Goal: Task Accomplishment & Management: Manage account settings

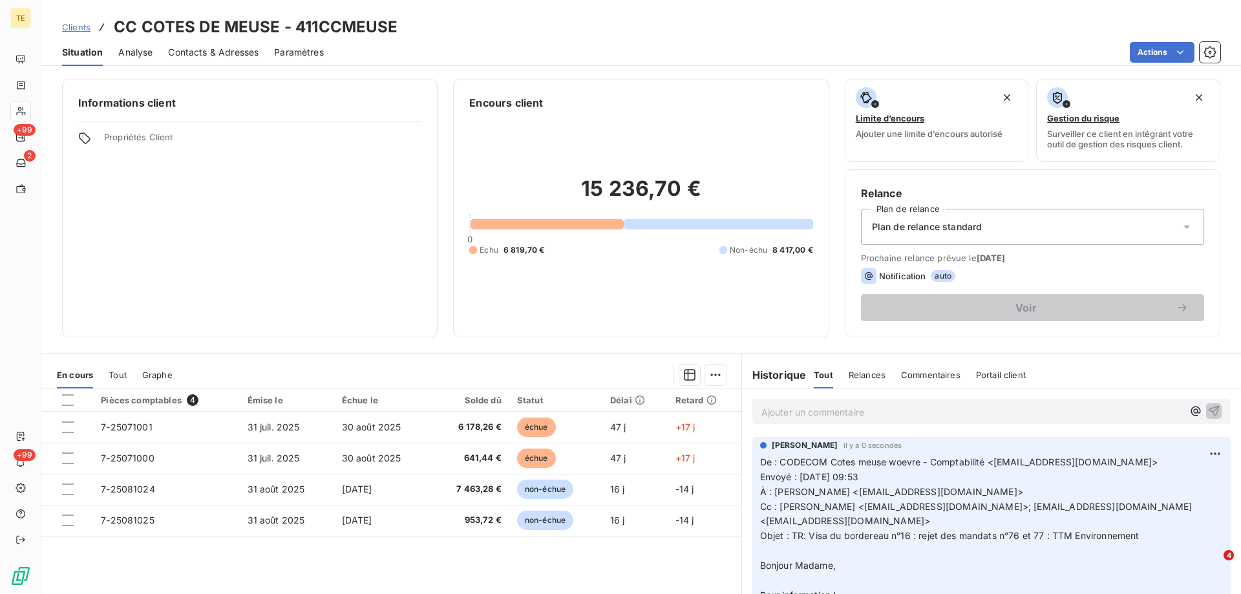
scroll to position [1116, 0]
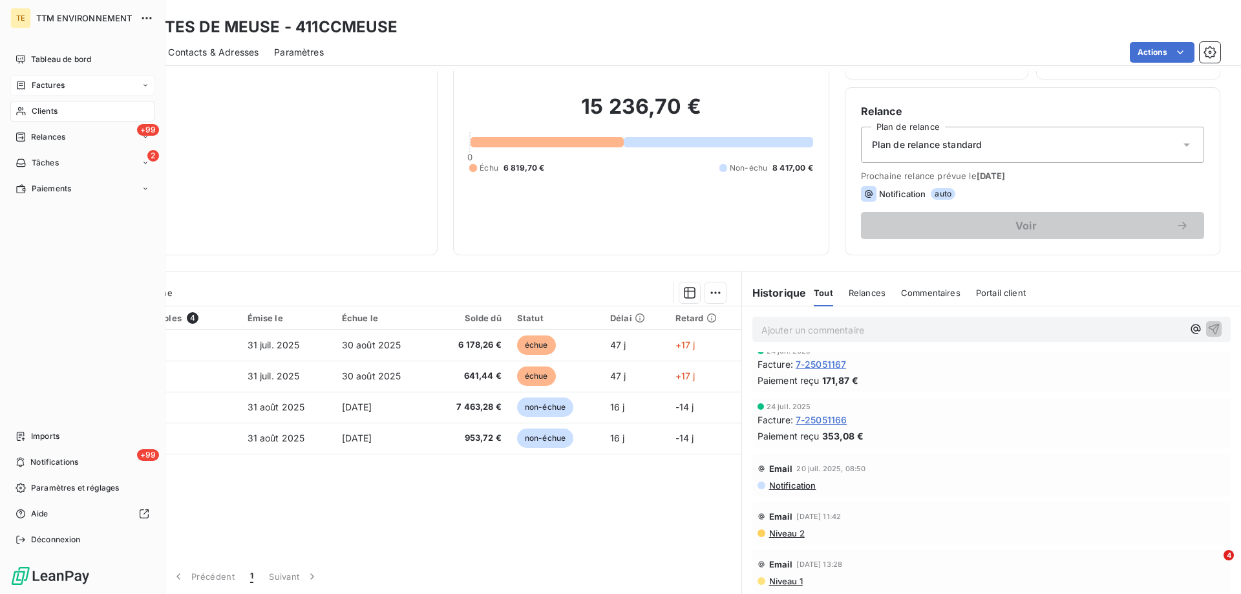
click at [54, 83] on span "Factures" at bounding box center [48, 85] width 33 height 12
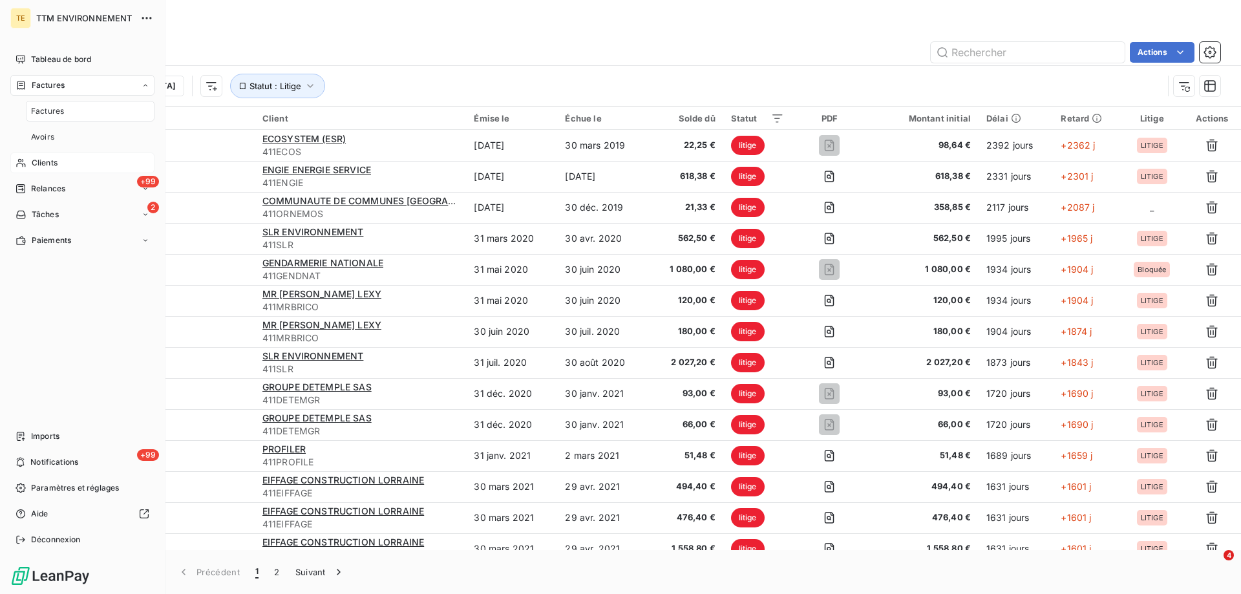
click at [43, 162] on span "Clients" at bounding box center [45, 163] width 26 height 12
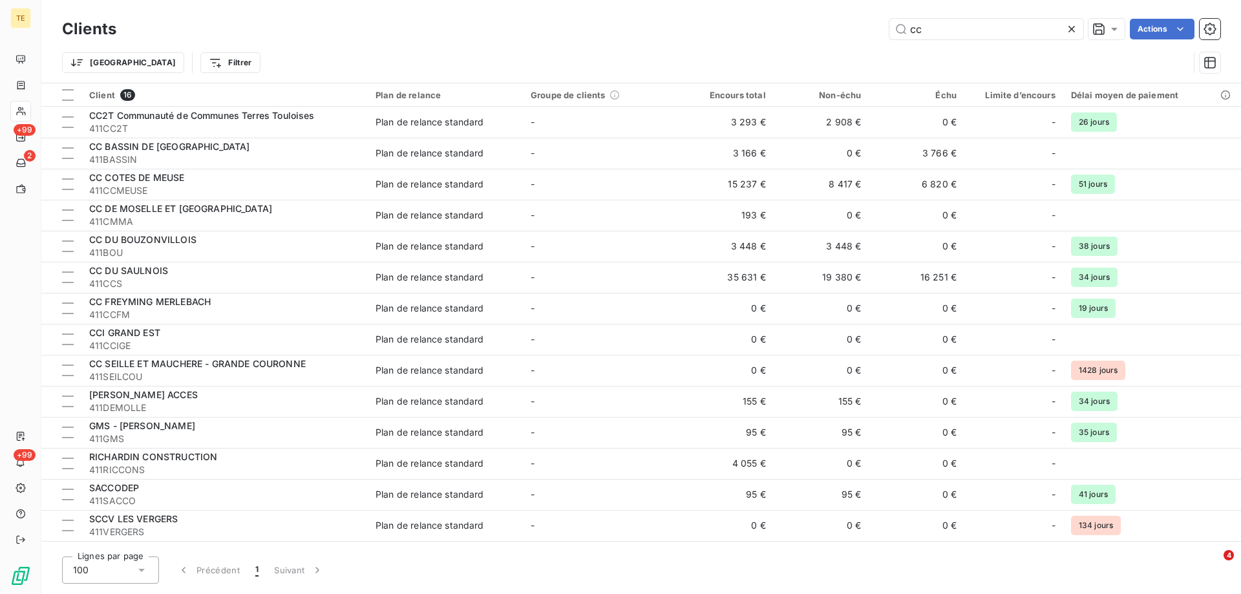
click at [887, 28] on div "cc Actions" at bounding box center [676, 29] width 1088 height 21
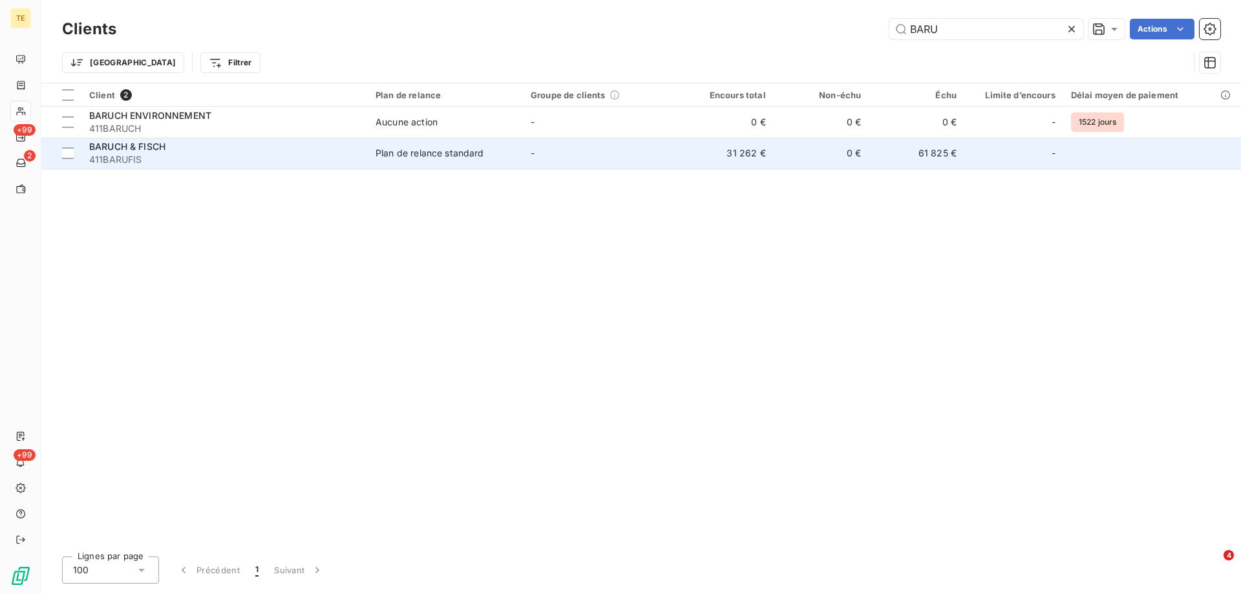
type input "BARU"
click at [162, 146] on span "BARUCH & FISCH" at bounding box center [127, 146] width 76 height 11
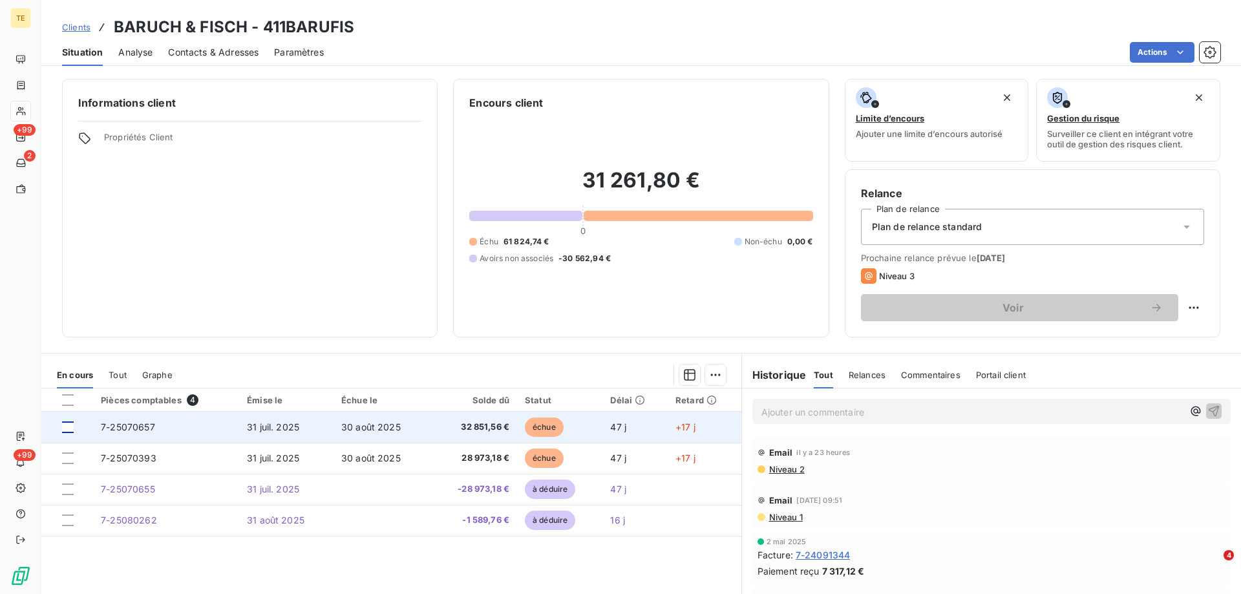
click at [72, 430] on div at bounding box center [68, 427] width 12 height 12
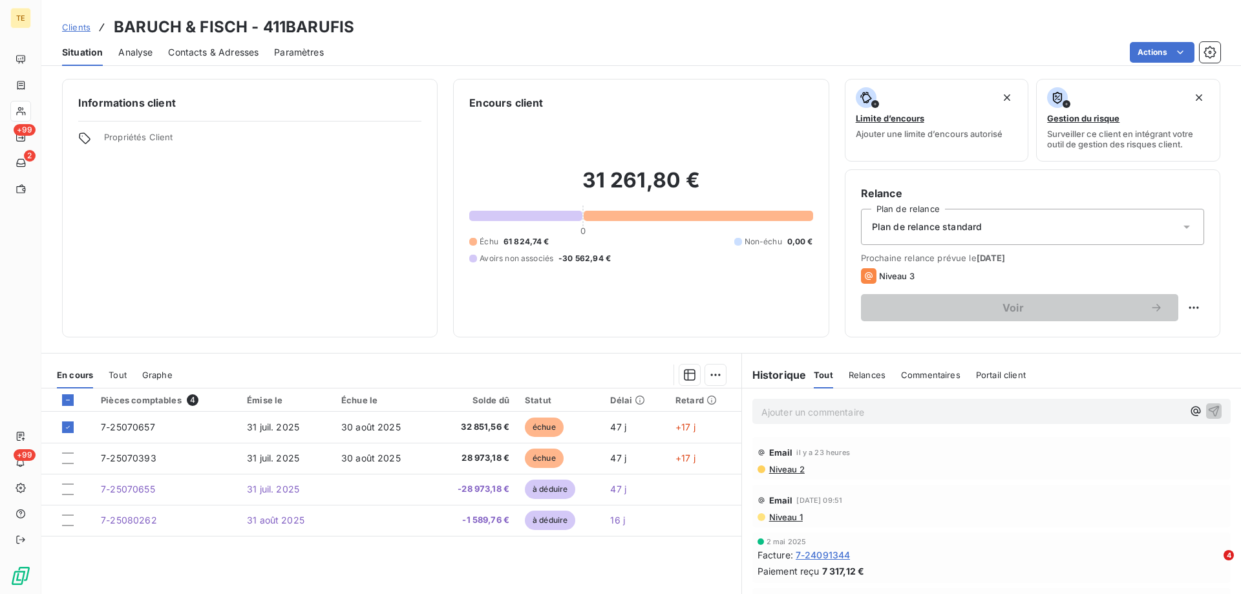
drag, startPoint x: 868, startPoint y: 377, endPoint x: 868, endPoint y: 426, distance: 48.5
click at [868, 426] on div "Historique Tout Relances Commentaires Portail client Tout Relances Commentaires…" at bounding box center [991, 514] width 499 height 322
click at [713, 376] on html "TE +99 2 +99 Clients BARUCH & FISCH - 411BARUFIS Situation Analyse Contacts & A…" at bounding box center [620, 297] width 1241 height 594
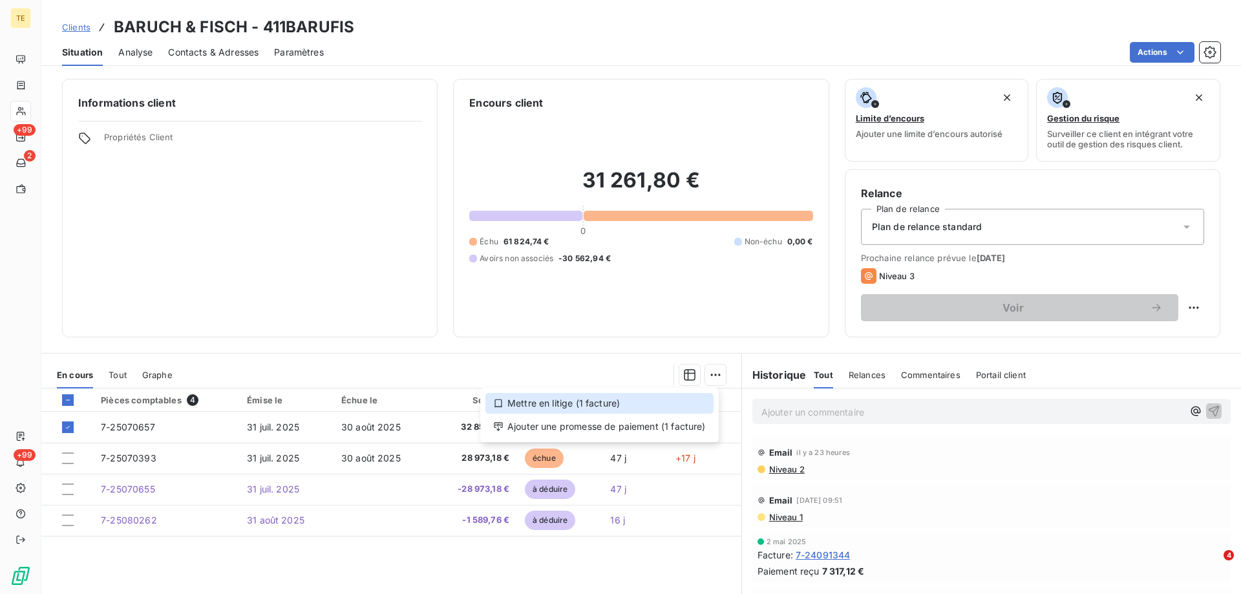
click at [586, 395] on div "Mettre en litige (1 facture)" at bounding box center [599, 403] width 228 height 21
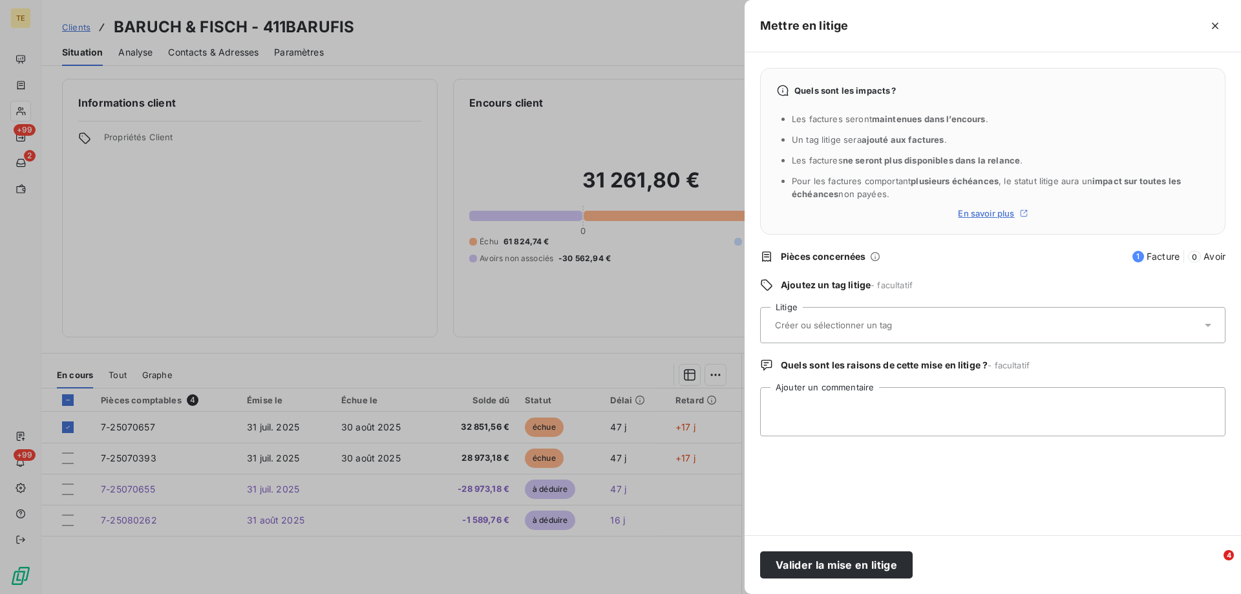
click at [823, 322] on input "text" at bounding box center [867, 325] width 188 height 12
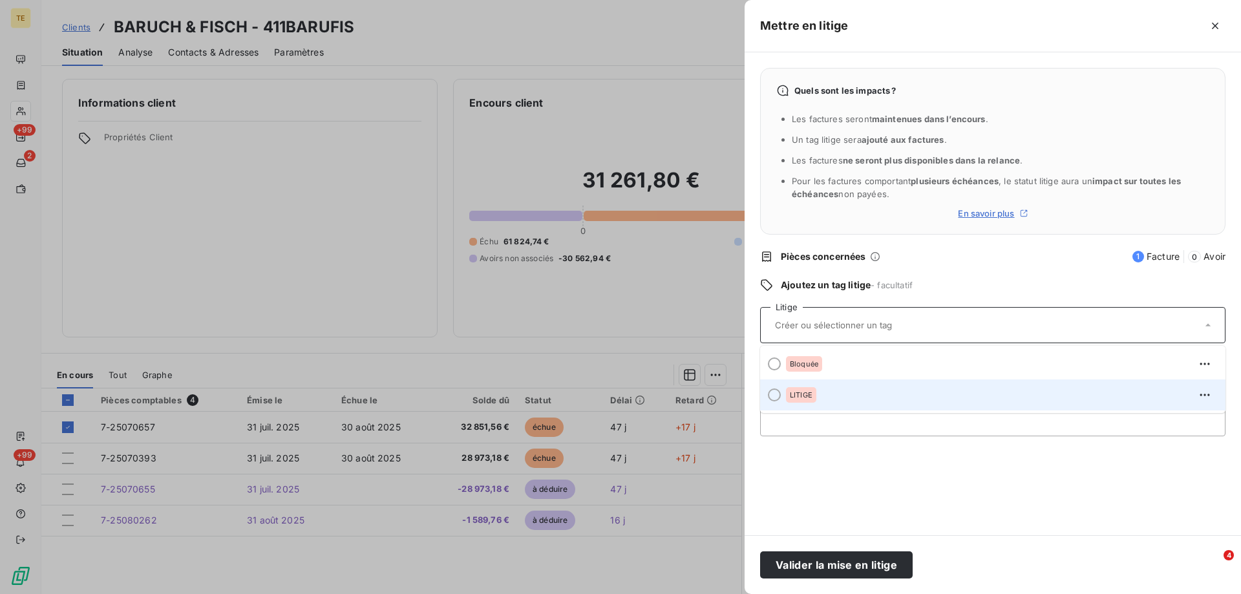
click at [791, 394] on span "LITIGE" at bounding box center [801, 395] width 23 height 8
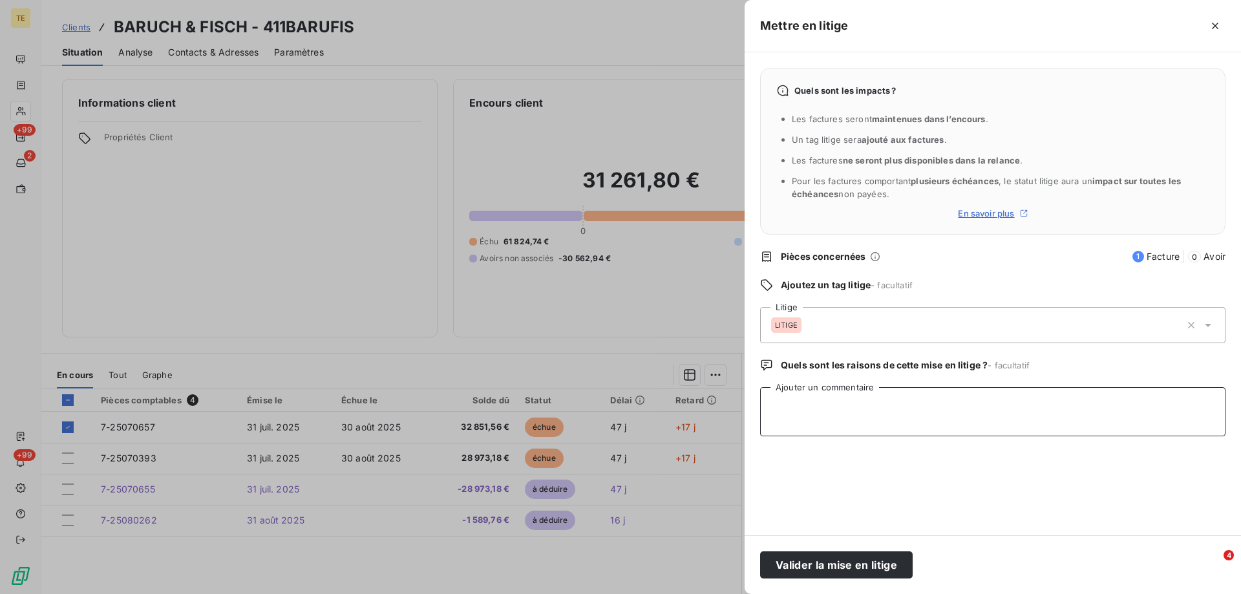
click at [791, 394] on textarea "Ajouter un commentaire" at bounding box center [992, 411] width 465 height 49
paste textarea "De : BF Facture <[EMAIL_ADDRESS][DOMAIN_NAME]> Envoyé : [DATE] 15:55 À : [PERSO…"
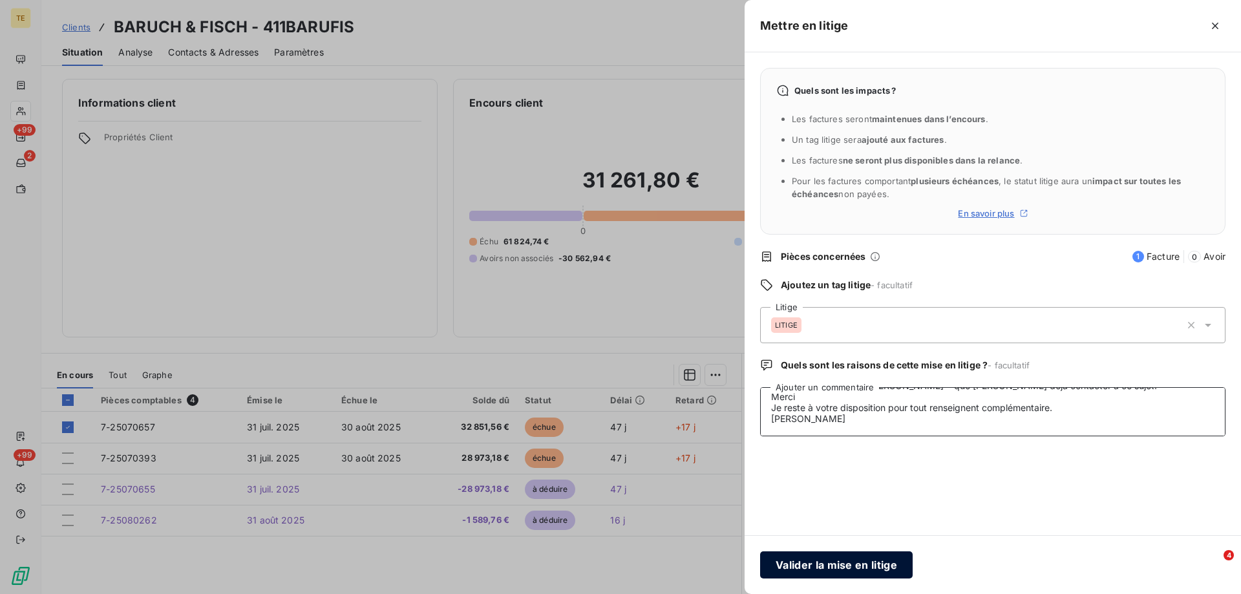
type textarea "De : BF Facture <[EMAIL_ADDRESS][DOMAIN_NAME]> Envoyé : [DATE] 15:55 À : [PERSO…"
click at [811, 563] on button "Valider la mise en litige" at bounding box center [836, 564] width 152 height 27
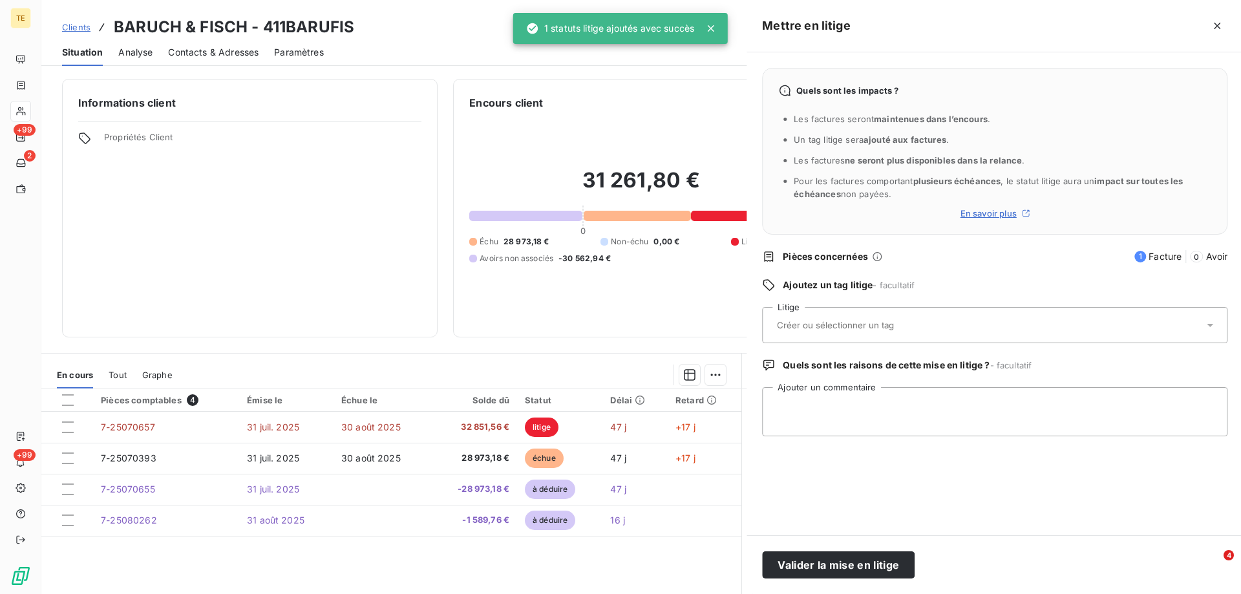
scroll to position [0, 0]
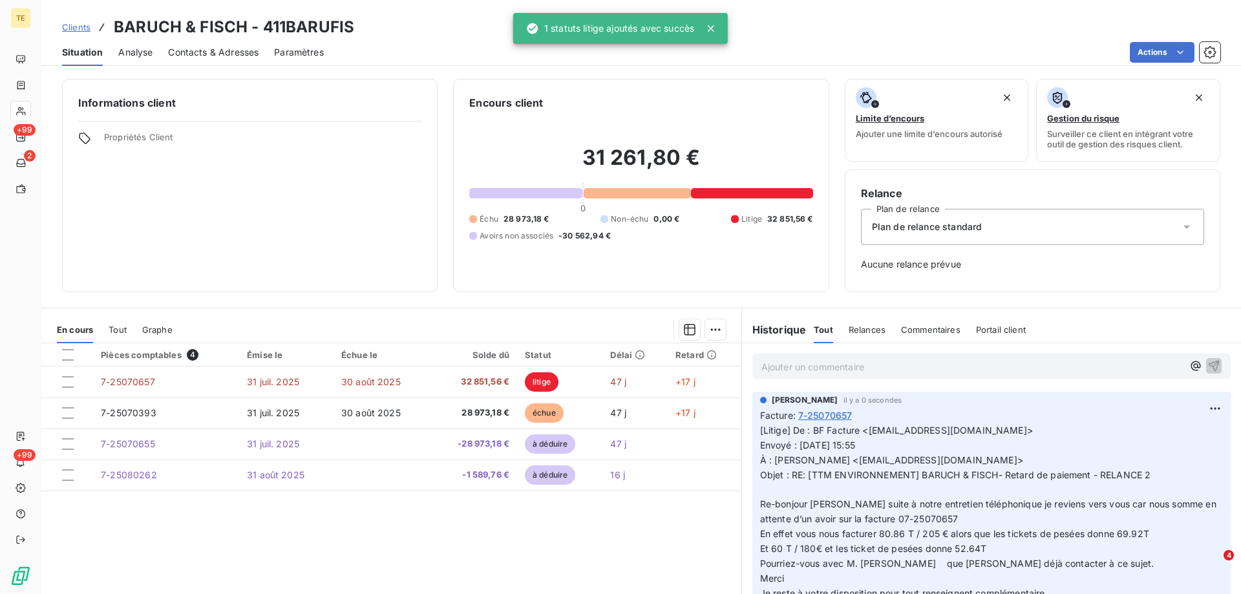
click at [764, 372] on p "Ajouter un commentaire ﻿" at bounding box center [971, 367] width 421 height 16
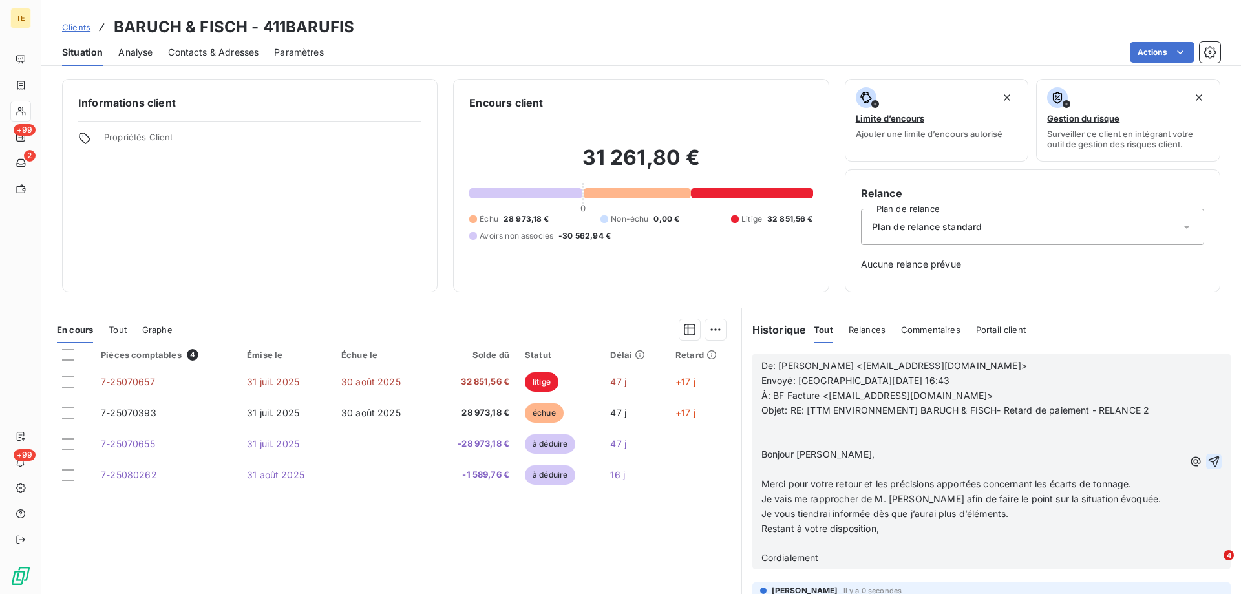
click at [1207, 464] on icon "button" at bounding box center [1213, 461] width 13 height 13
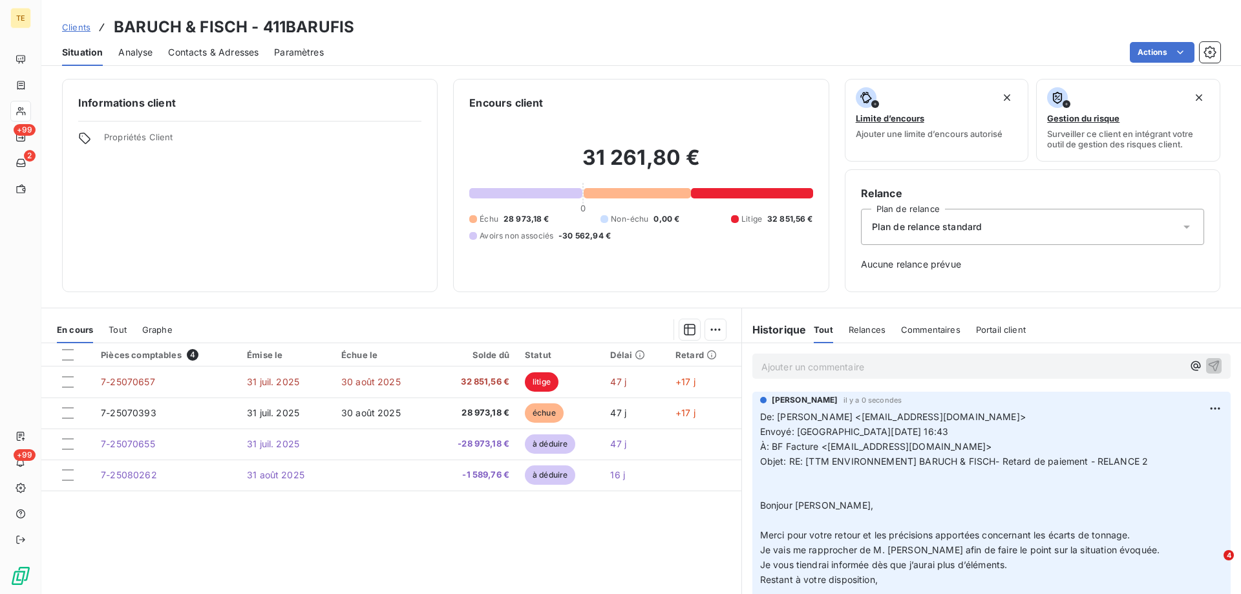
click at [897, 368] on p "Ajouter un commentaire ﻿" at bounding box center [971, 367] width 421 height 16
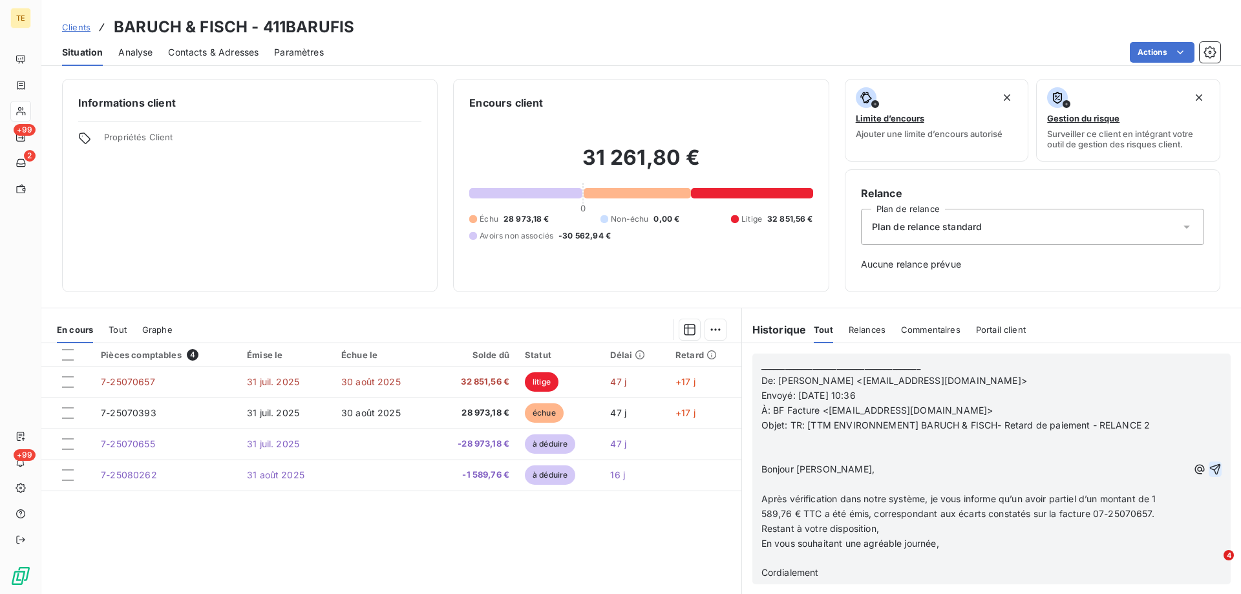
click at [1208, 467] on icon "button" at bounding box center [1214, 469] width 13 height 13
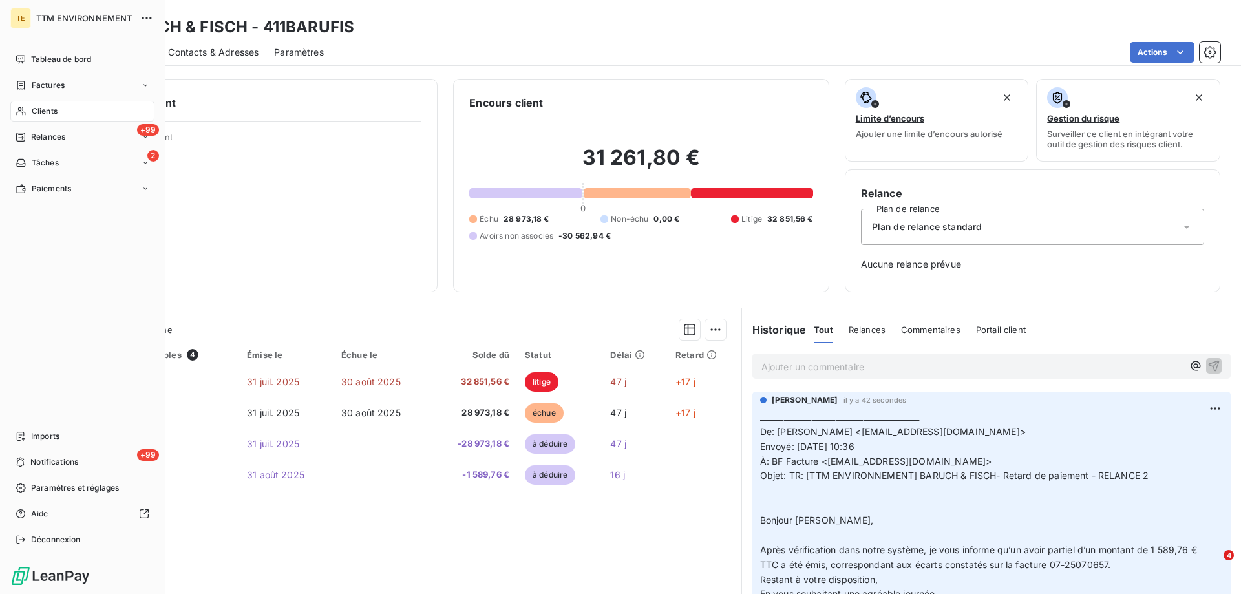
click at [58, 111] on span "Clients" at bounding box center [45, 111] width 26 height 12
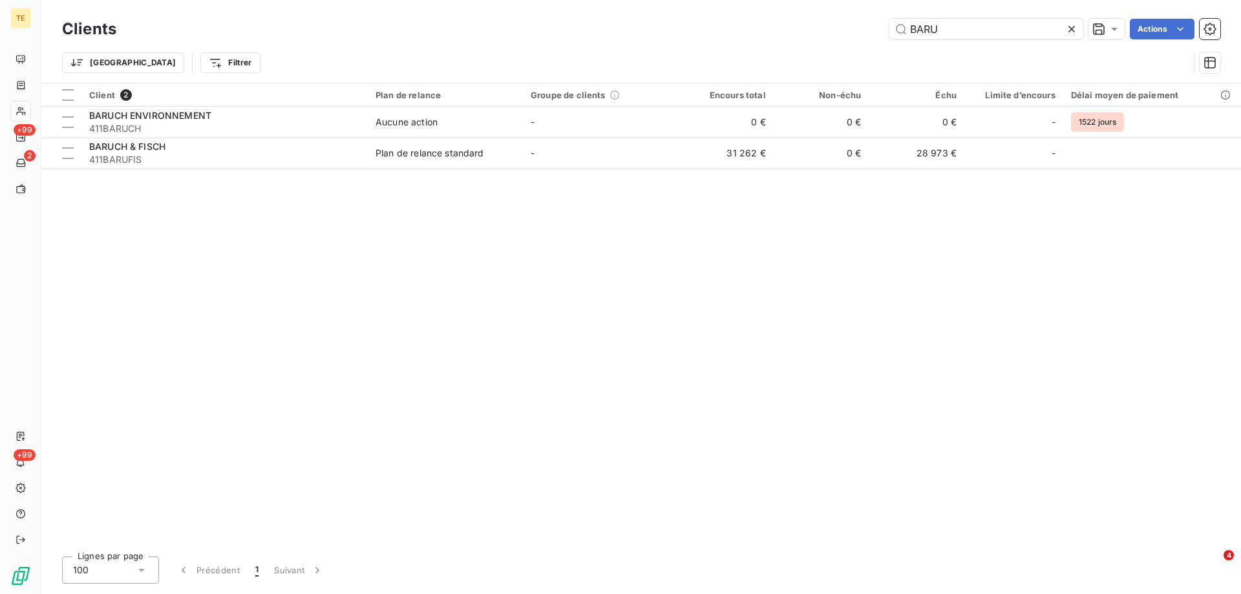
drag, startPoint x: 957, startPoint y: 34, endPoint x: 866, endPoint y: 35, distance: 90.5
click at [866, 35] on div "BARU Actions" at bounding box center [676, 29] width 1088 height 21
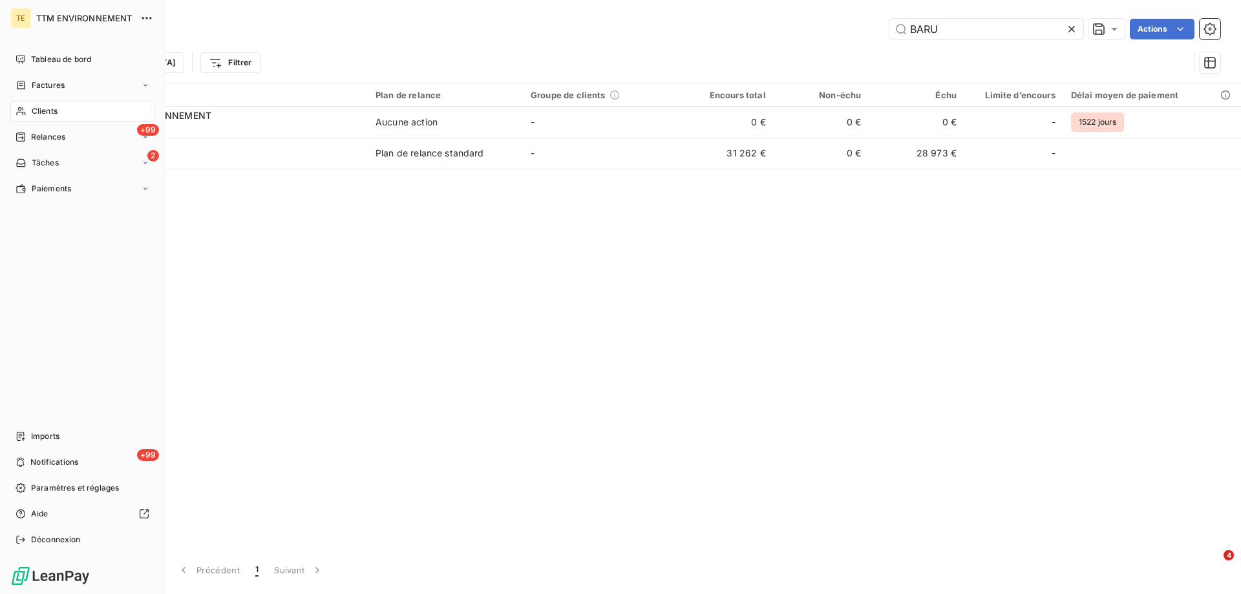
click at [44, 109] on span "Clients" at bounding box center [45, 111] width 26 height 12
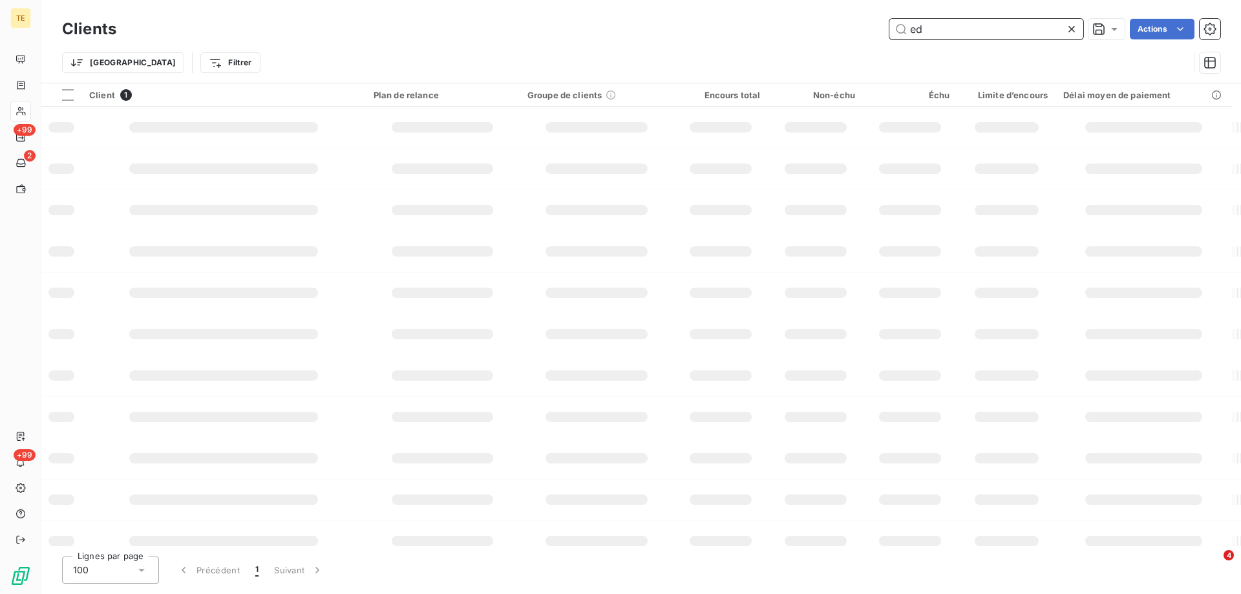
type input "e"
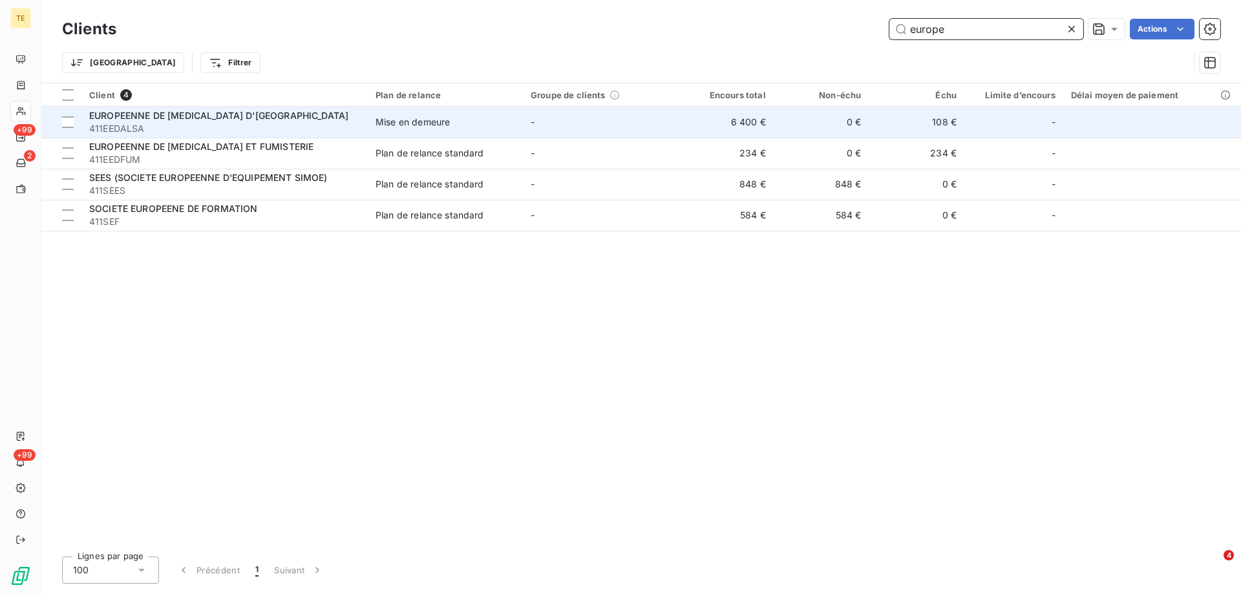
type input "europe"
click at [220, 111] on span "EUROPEENNE DE [MEDICAL_DATA] D'[GEOGRAPHIC_DATA]" at bounding box center [218, 115] width 259 height 11
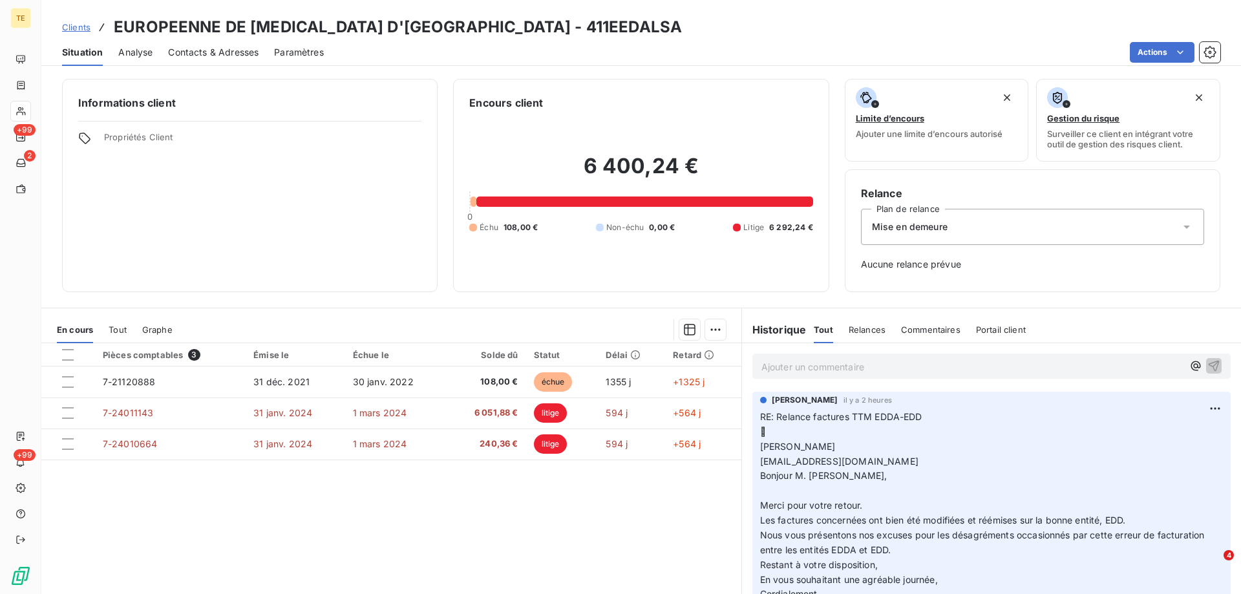
click at [812, 375] on div "Ajouter un commentaire ﻿" at bounding box center [991, 365] width 478 height 25
click at [805, 366] on p "Ajouter un commentaire ﻿" at bounding box center [971, 367] width 421 height 16
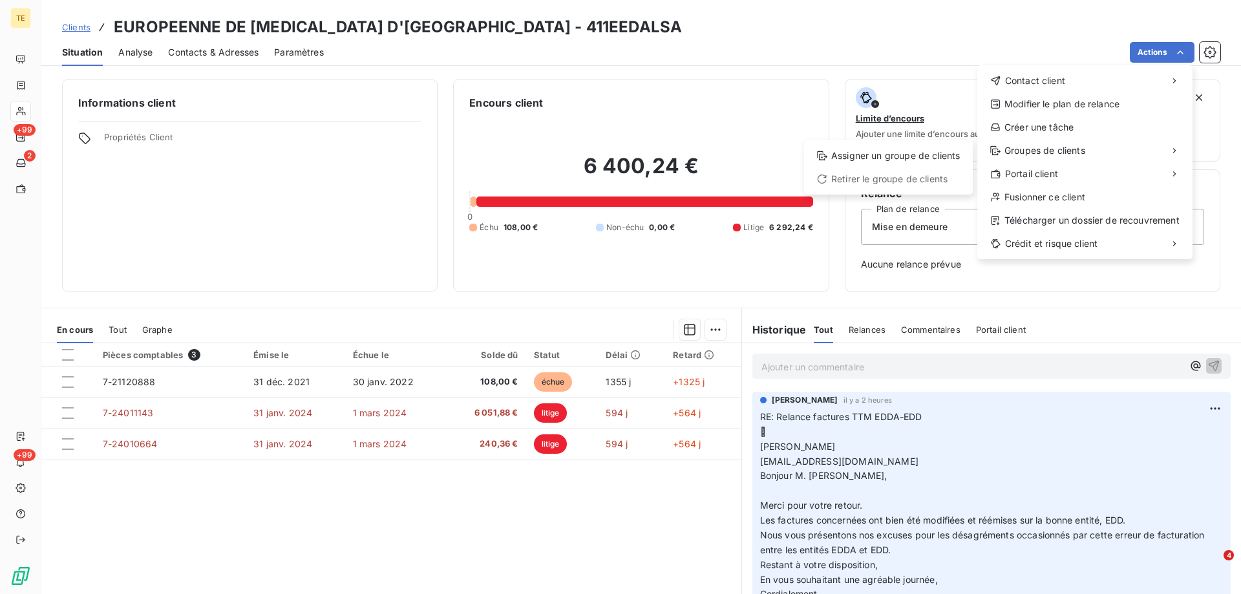
click at [73, 416] on html "TE +99 2 +99 Clients EUROPEENNE DE [MEDICAL_DATA] D'[GEOGRAPHIC_DATA] - 411EEDA…" at bounding box center [620, 297] width 1241 height 594
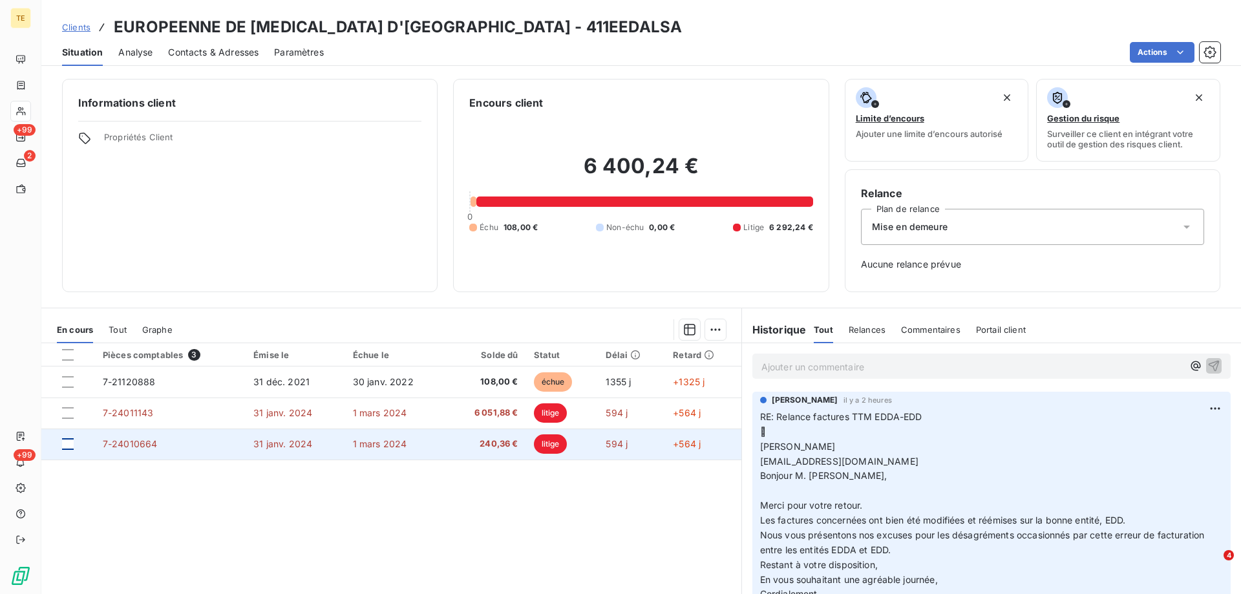
click at [67, 444] on div at bounding box center [68, 444] width 12 height 12
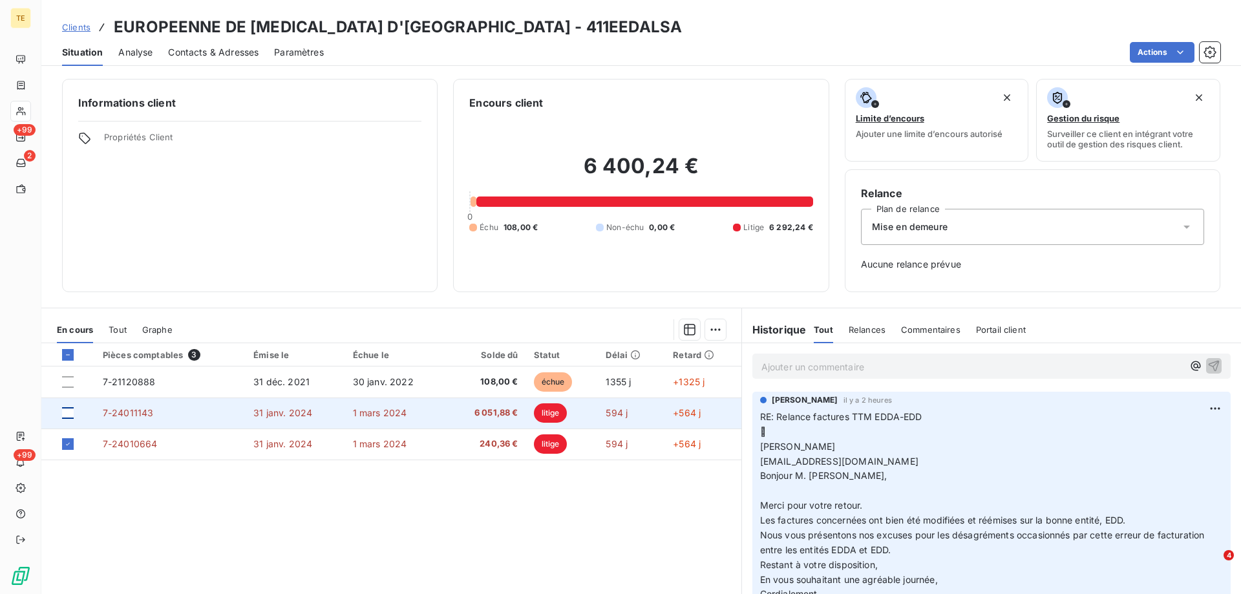
click at [70, 417] on div at bounding box center [68, 413] width 12 height 12
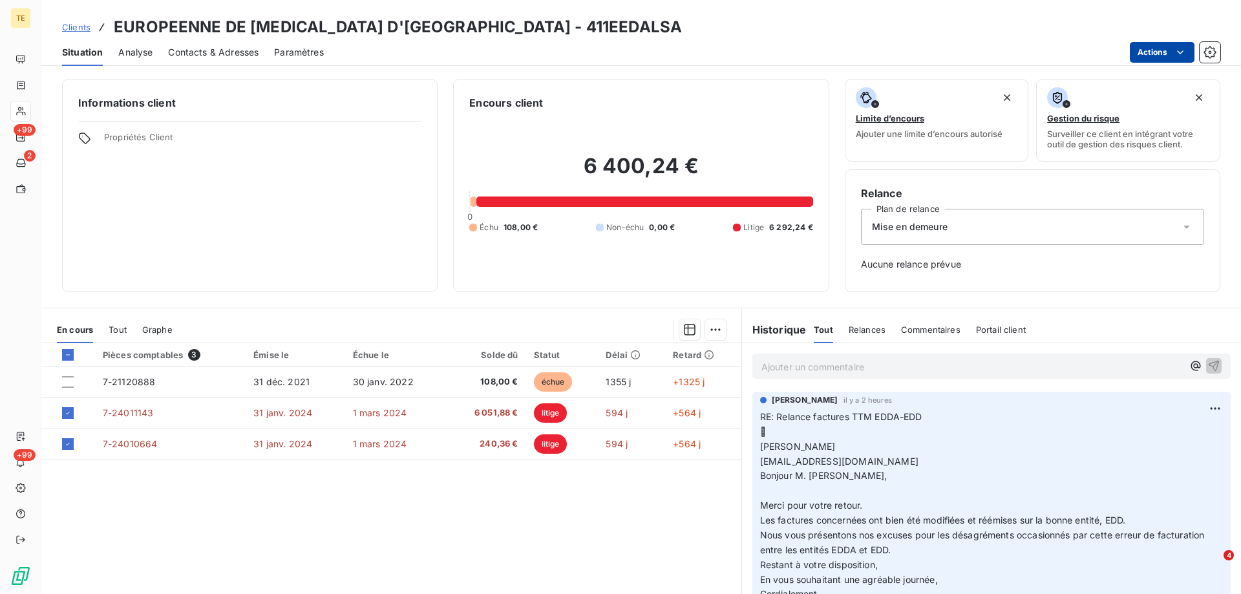
click at [1149, 47] on html "TE +99 2 +99 Clients EUROPEENNE DE [MEDICAL_DATA] D'[GEOGRAPHIC_DATA] - 411EEDA…" at bounding box center [620, 297] width 1241 height 594
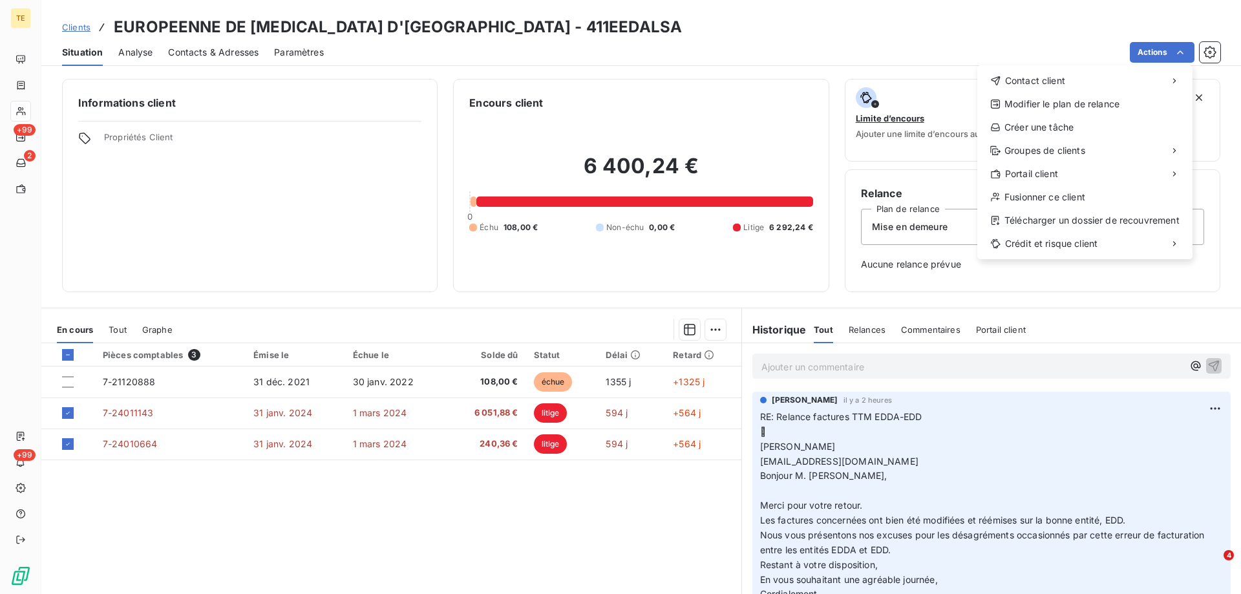
drag, startPoint x: 201, startPoint y: 532, endPoint x: 157, endPoint y: 519, distance: 45.6
click at [198, 532] on html "TE +99 2 +99 Clients EUROPEENNE DE [MEDICAL_DATA] D'[GEOGRAPHIC_DATA] - 411EEDA…" at bounding box center [620, 297] width 1241 height 594
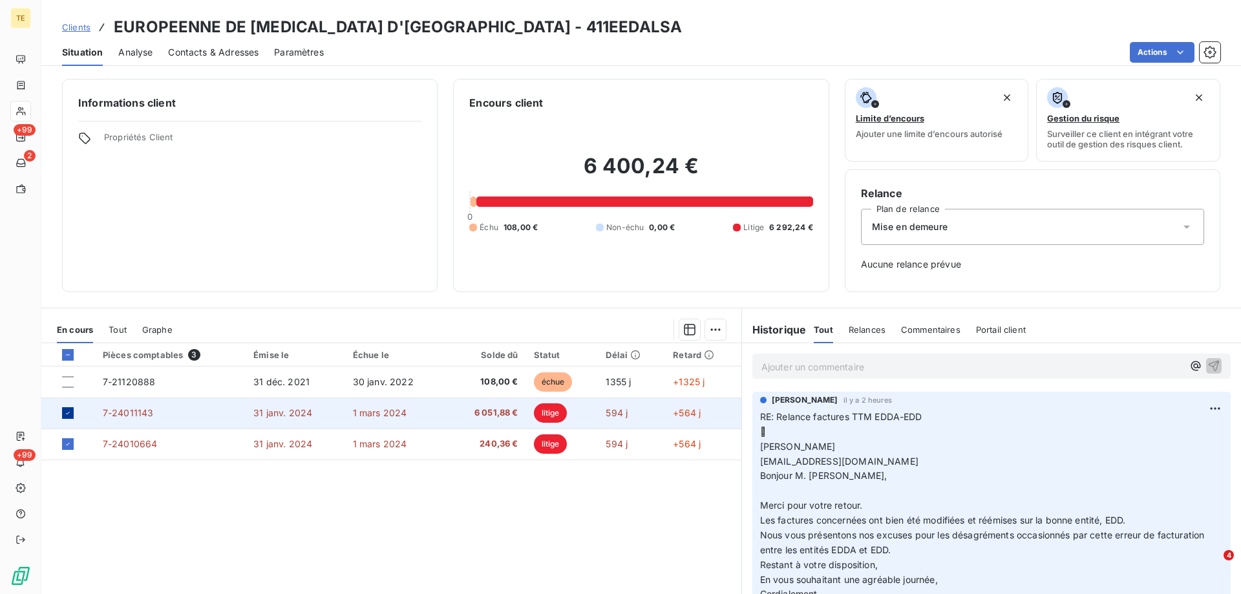
click at [68, 413] on icon at bounding box center [68, 413] width 4 height 3
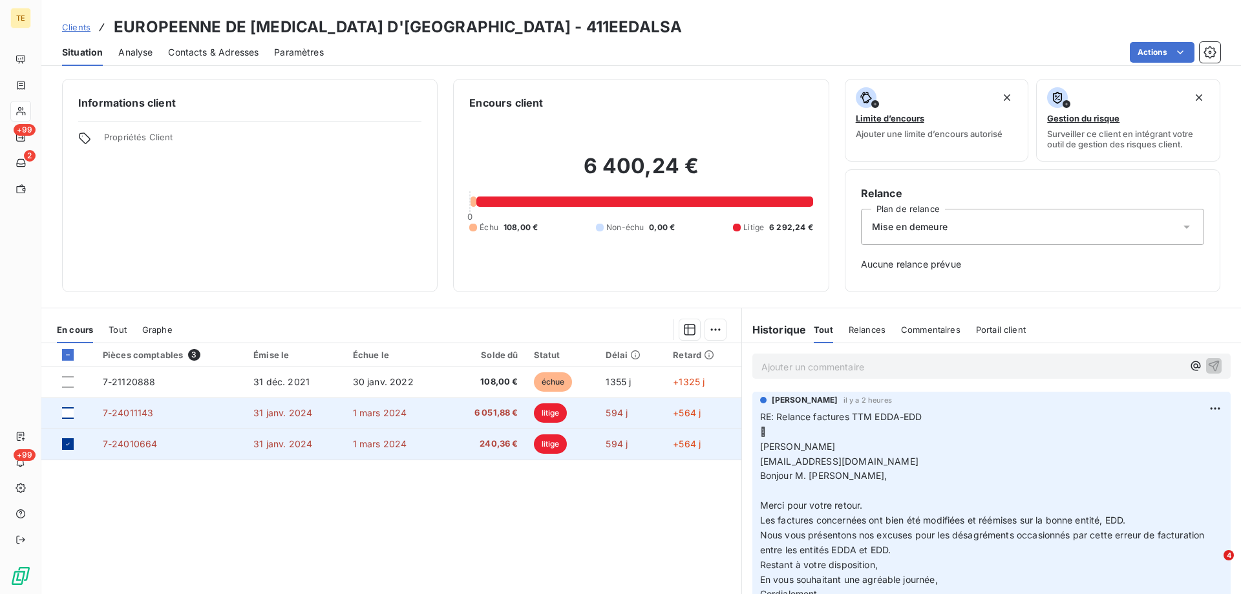
click at [66, 445] on icon at bounding box center [68, 444] width 8 height 8
click at [116, 415] on span "7-24011143" at bounding box center [128, 412] width 51 height 11
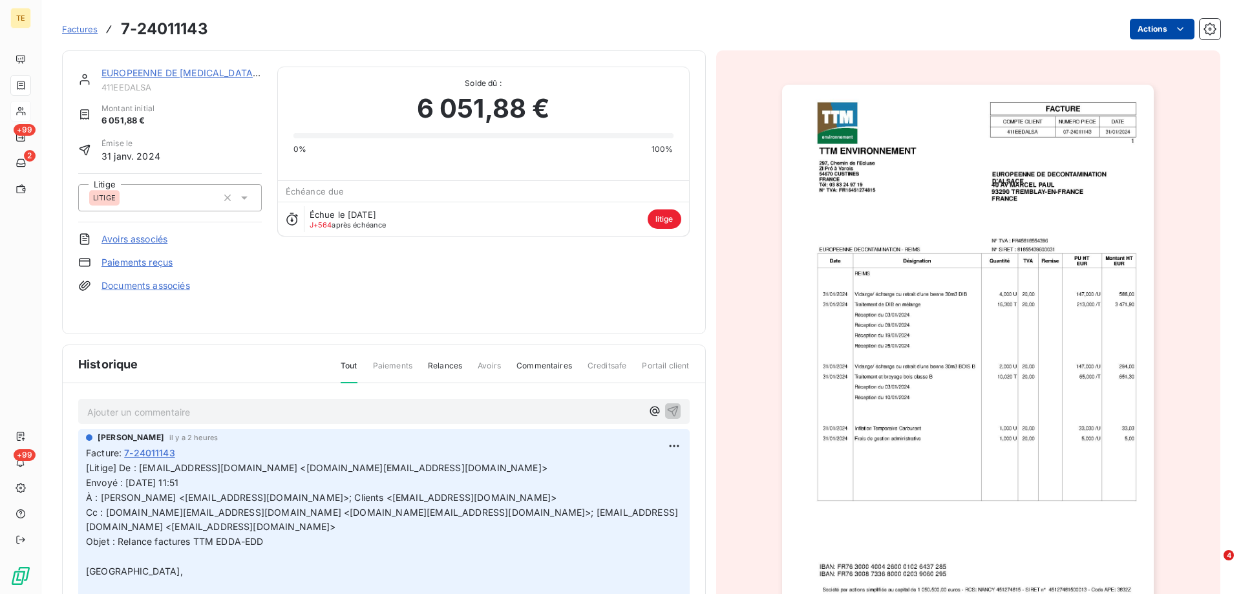
click at [1142, 37] on html "TE +99 2 +99 Factures 7-24011143 Actions EUROPEENNE DE [MEDICAL_DATA] D'[GEOGRA…" at bounding box center [620, 297] width 1241 height 594
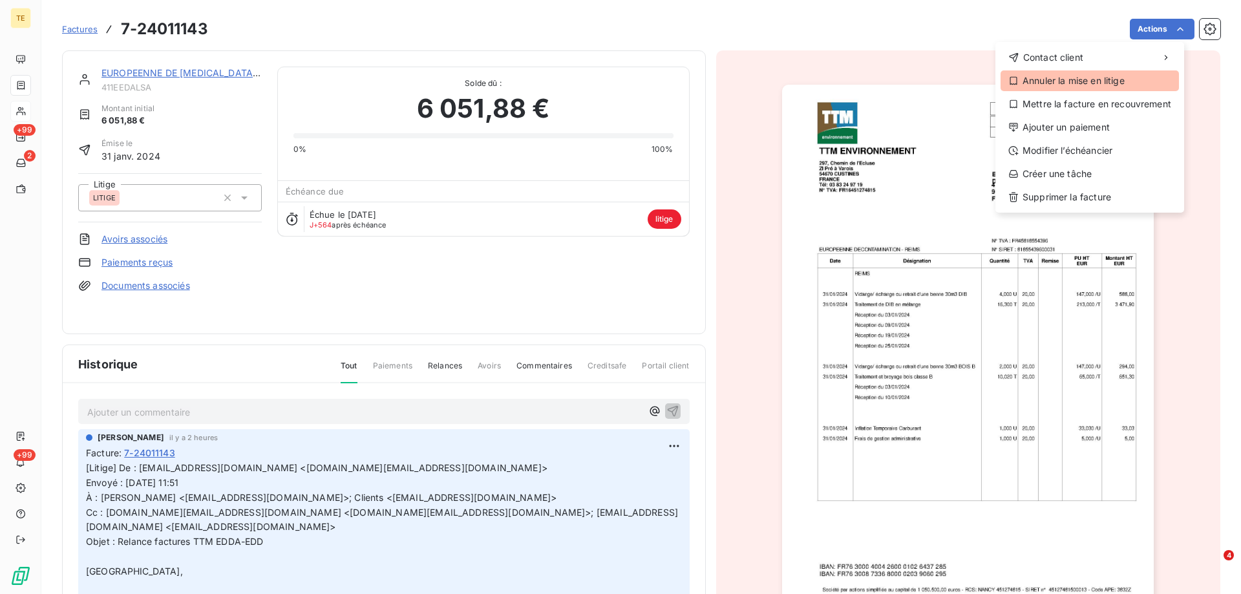
click at [1045, 81] on div "Annuler la mise en litige" at bounding box center [1089, 80] width 178 height 21
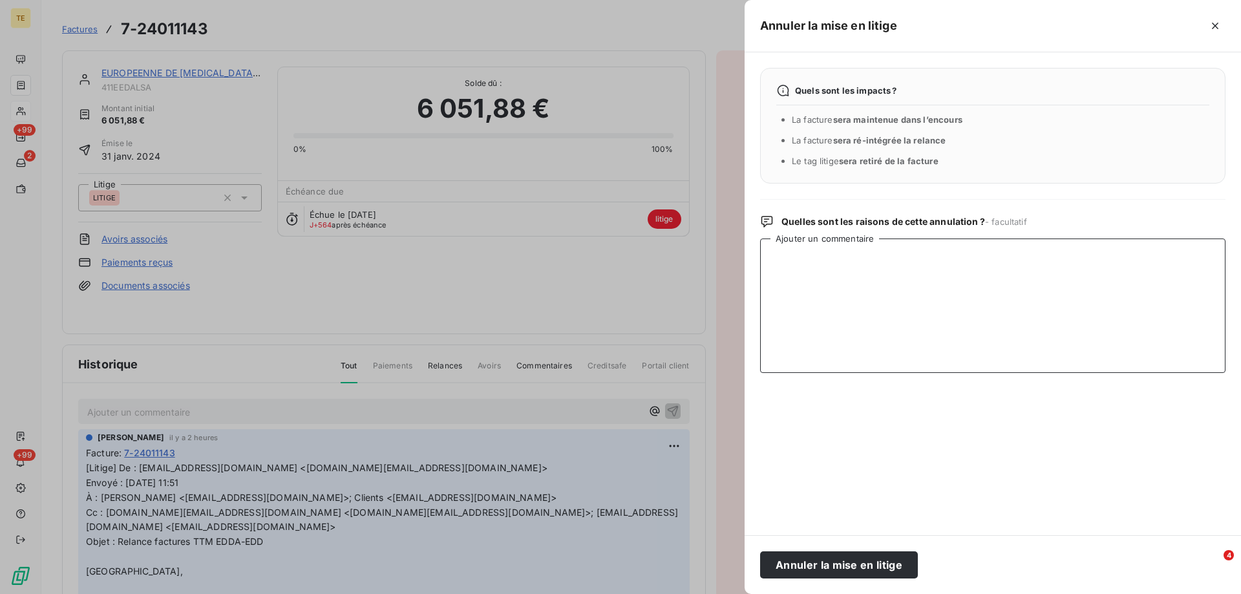
click at [799, 251] on textarea "Ajouter un commentaire" at bounding box center [992, 305] width 465 height 134
